Goal: Task Accomplishment & Management: Use online tool/utility

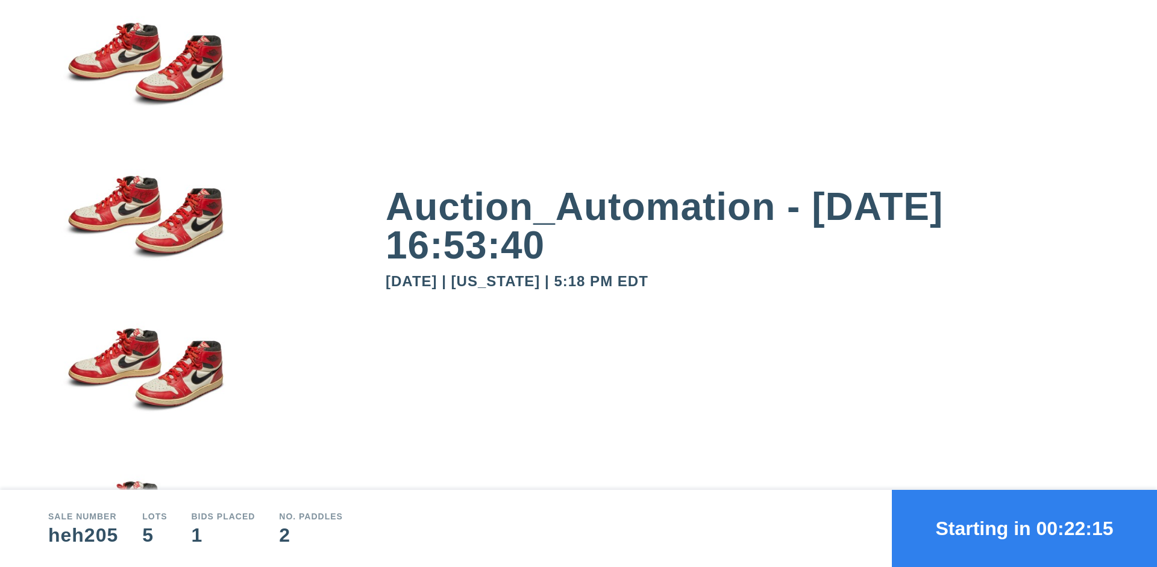
click at [1024, 528] on button "Starting in 00:22:15" at bounding box center [1024, 528] width 265 height 77
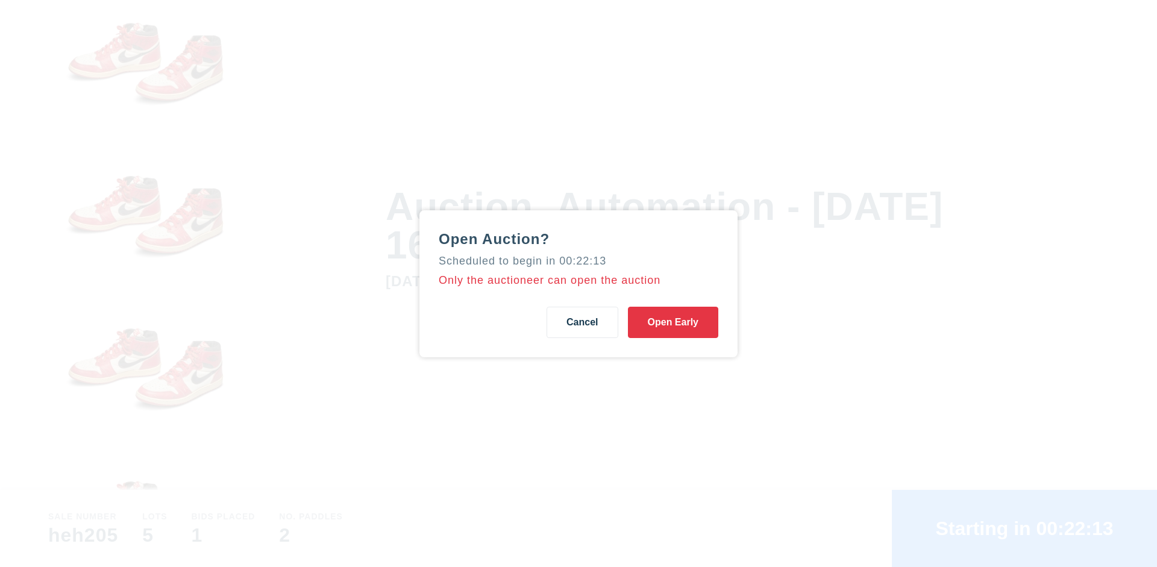
click at [673, 322] on button "Open Early" at bounding box center [673, 322] width 90 height 31
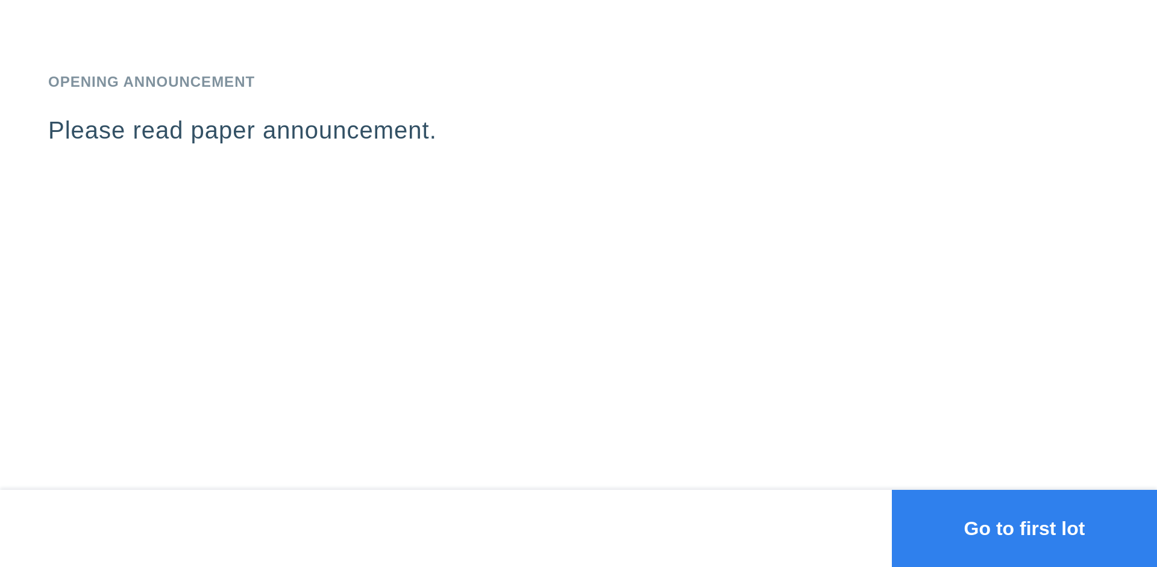
click at [1024, 528] on button "Go to first lot" at bounding box center [1024, 528] width 265 height 77
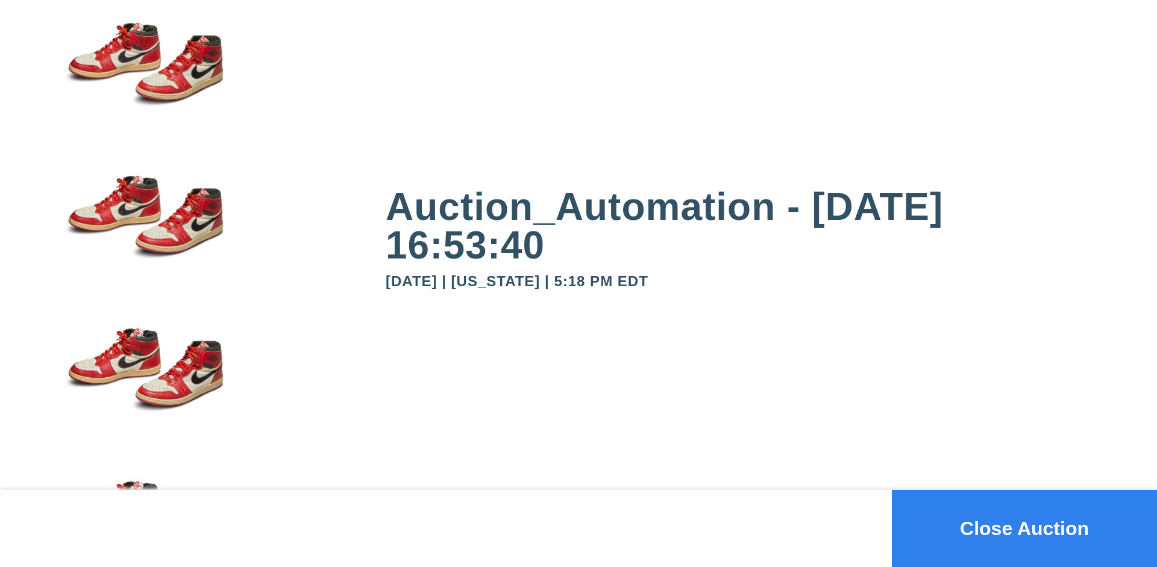
click at [1024, 528] on button "Close Auction" at bounding box center [1024, 528] width 265 height 77
